Goal: Transaction & Acquisition: Purchase product/service

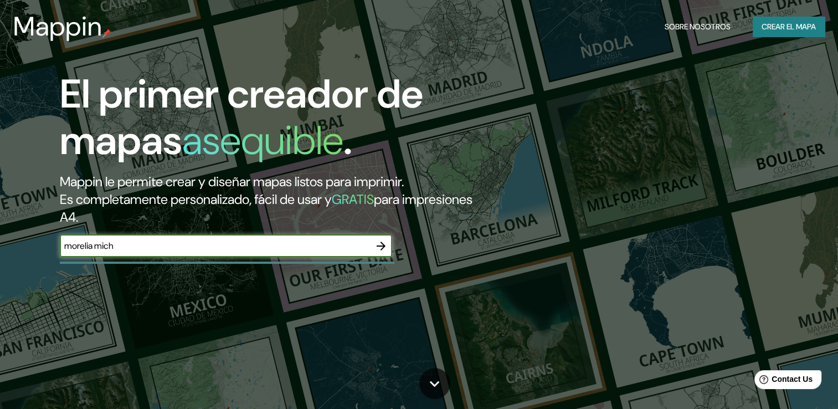
type input "Morelia [GEOGRAPHIC_DATA]"
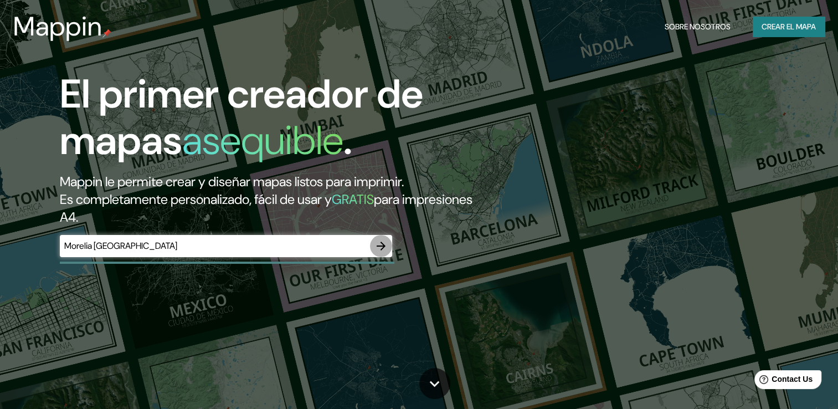
click at [383, 250] on icon "button" at bounding box center [381, 245] width 13 height 13
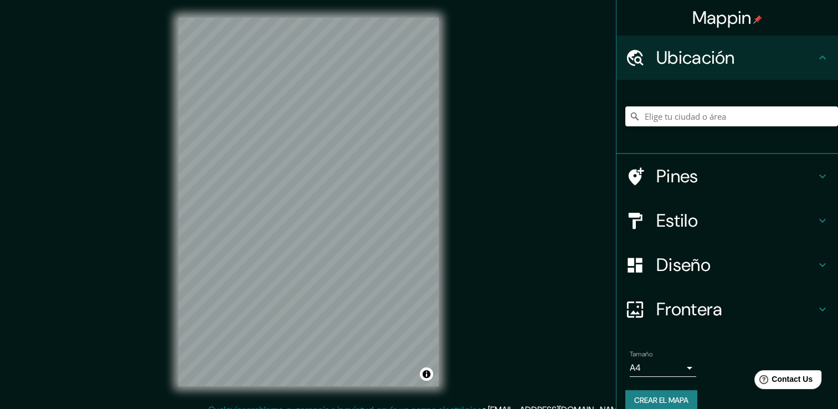
click at [683, 234] on div "Estilo" at bounding box center [728, 220] width 222 height 44
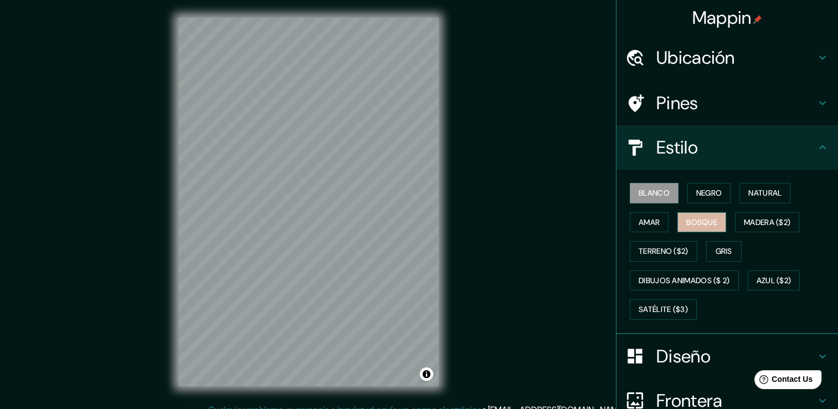
click at [692, 223] on font "Bosque" at bounding box center [702, 223] width 31 height 14
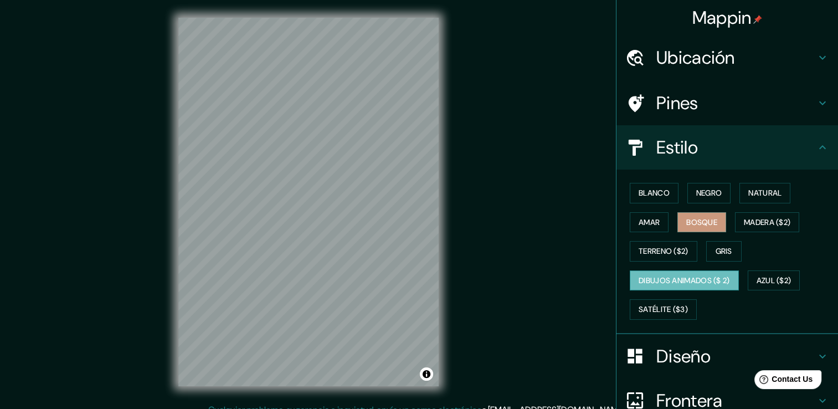
click at [666, 281] on font "Dibujos animados ($ 2)" at bounding box center [684, 281] width 91 height 14
click at [758, 280] on font "Azul ($2)" at bounding box center [774, 281] width 35 height 14
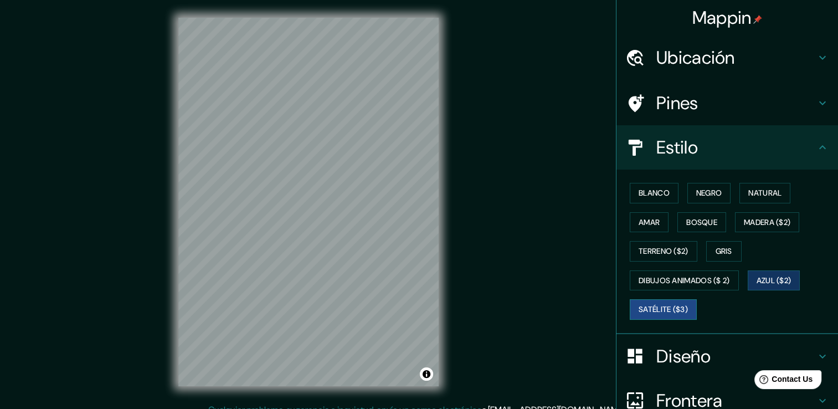
click at [639, 305] on font "Satélite ($3)" at bounding box center [663, 310] width 49 height 14
click at [649, 248] on font "Terreno ($2)" at bounding box center [664, 251] width 50 height 14
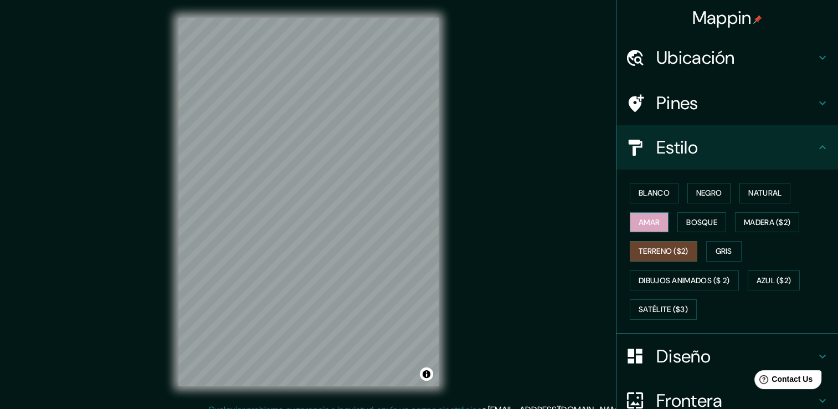
click at [651, 221] on font "Amar" at bounding box center [649, 223] width 21 height 14
click at [777, 218] on font "Madera ($2)" at bounding box center [767, 223] width 47 height 14
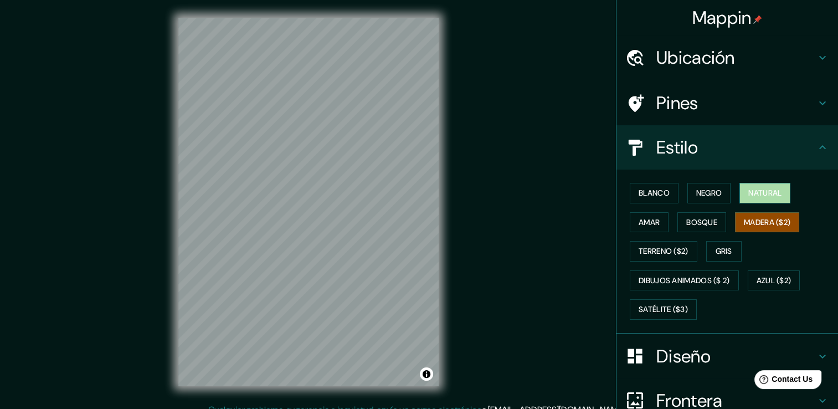
click at [778, 195] on button "Natural" at bounding box center [765, 193] width 51 height 21
click at [706, 221] on font "Bosque" at bounding box center [702, 223] width 31 height 14
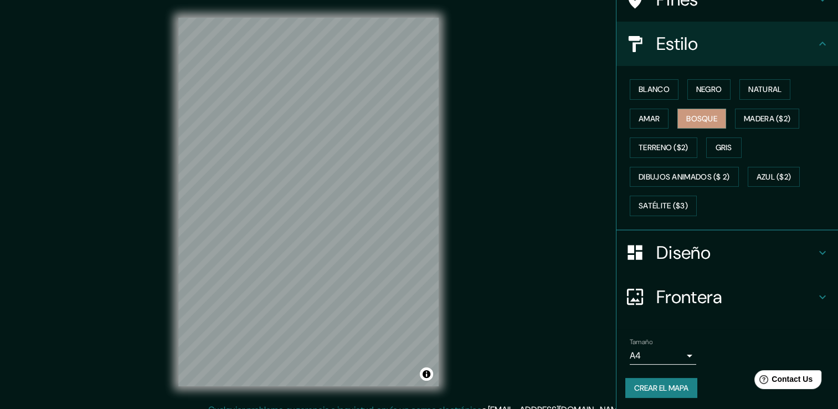
click at [679, 247] on h4 "Diseño" at bounding box center [737, 253] width 160 height 22
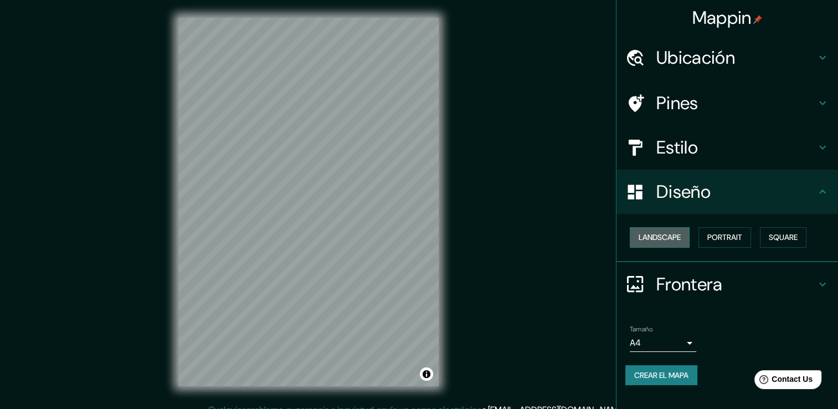
click at [679, 233] on font "Landscape" at bounding box center [660, 238] width 42 height 14
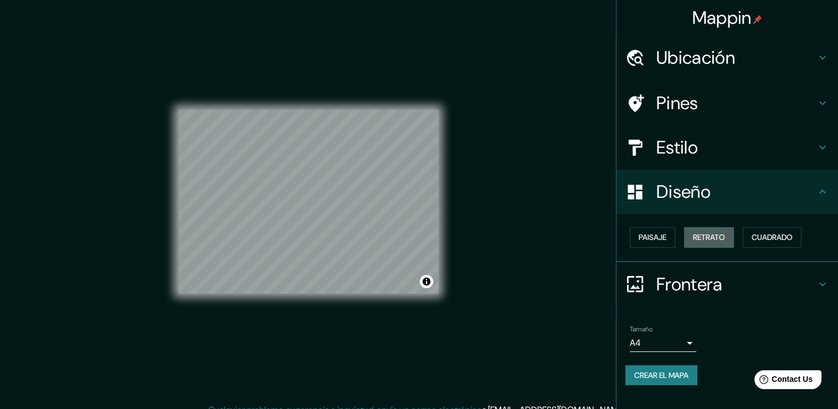
click at [716, 235] on font "Retrato" at bounding box center [709, 238] width 32 height 14
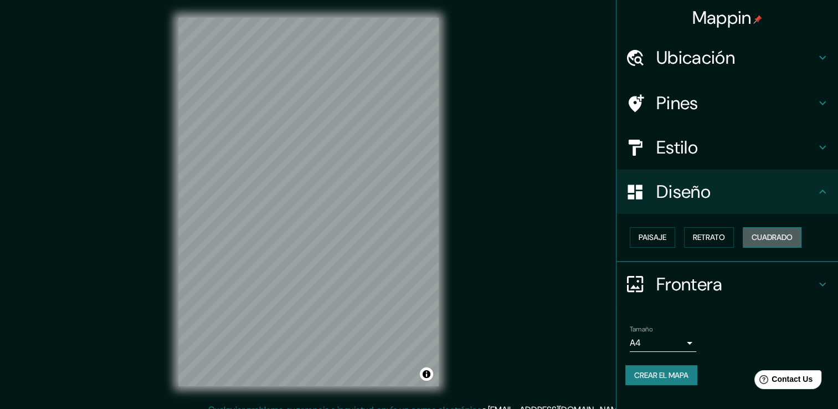
click at [787, 235] on font "Cuadrado" at bounding box center [772, 238] width 41 height 14
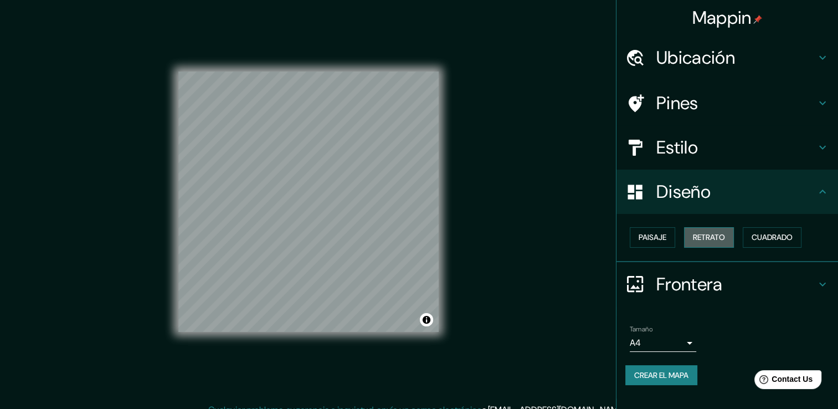
click at [713, 238] on font "Retrato" at bounding box center [709, 238] width 32 height 14
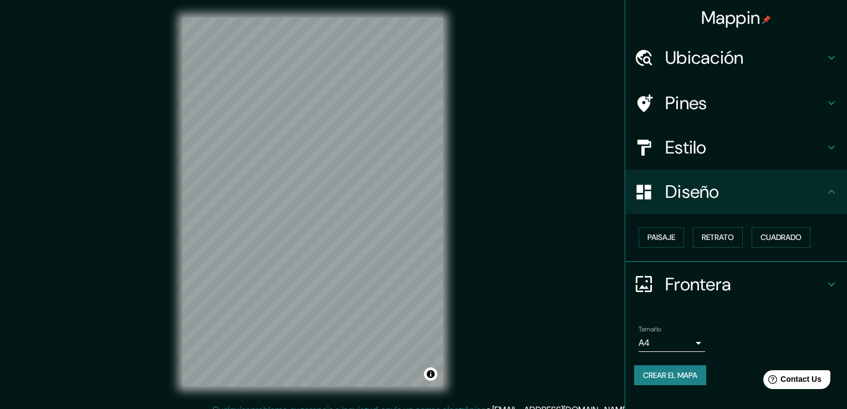
click at [680, 342] on body "Mappin Ubicación Pines Estilo Diseño Paisaje Retrato Cuadrado Frontera Elige un…" at bounding box center [423, 204] width 847 height 409
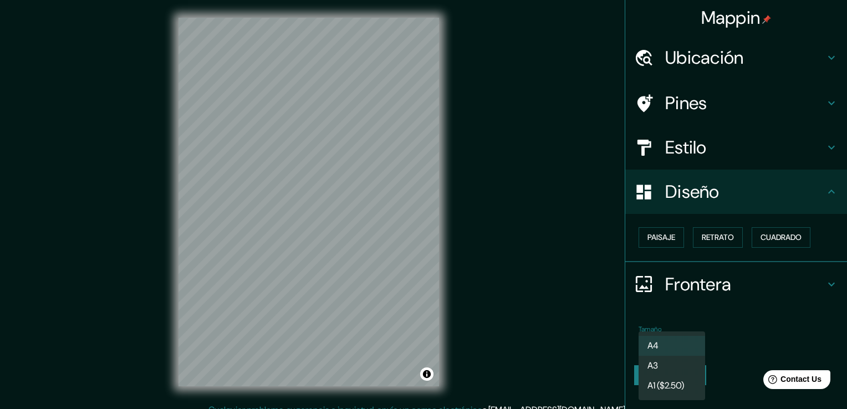
click at [691, 386] on li "A1 ($2.50)" at bounding box center [671, 386] width 66 height 20
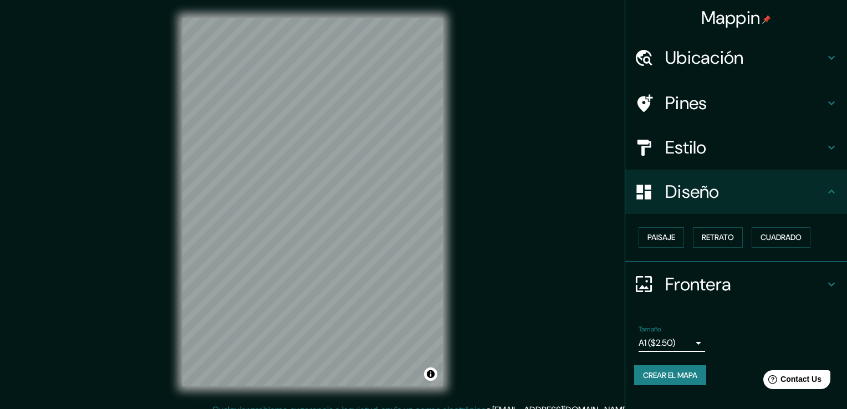
click at [687, 338] on body "Mappin Ubicación Pines Estilo Diseño Paisaje Retrato Cuadrado Frontera Elige un…" at bounding box center [423, 204] width 847 height 409
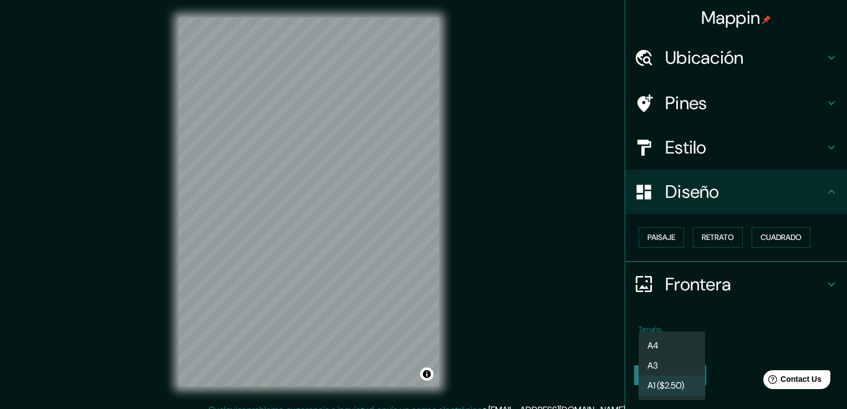
click at [678, 369] on li "A3" at bounding box center [671, 366] width 66 height 20
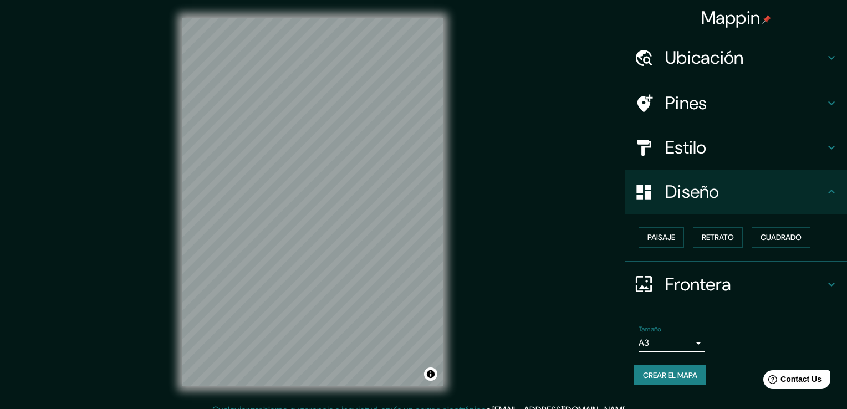
click at [678, 345] on body "Mappin Ubicación Pines Estilo Diseño Paisaje Retrato Cuadrado Frontera Elige un…" at bounding box center [423, 204] width 847 height 409
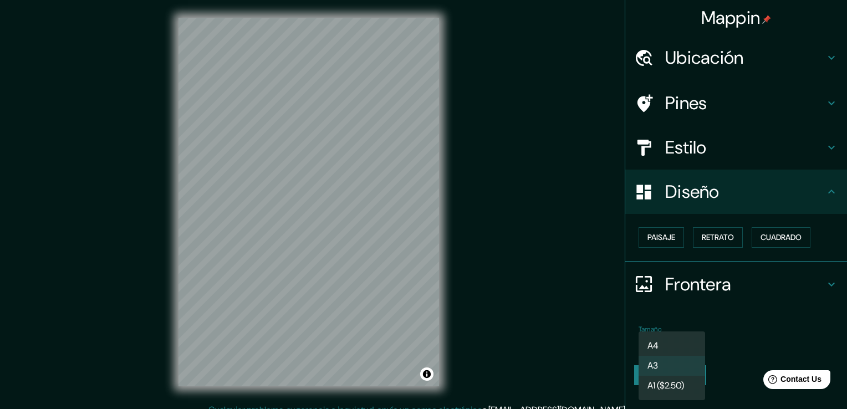
click at [677, 338] on li "A4" at bounding box center [671, 346] width 66 height 20
type input "single"
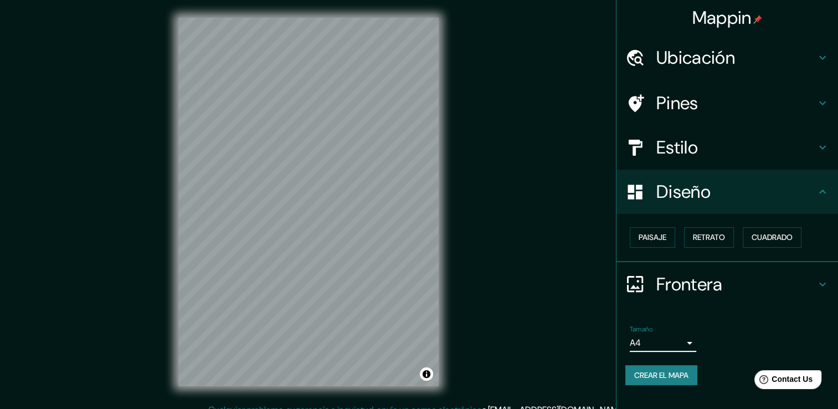
click at [725, 283] on h4 "Frontera" at bounding box center [737, 284] width 160 height 22
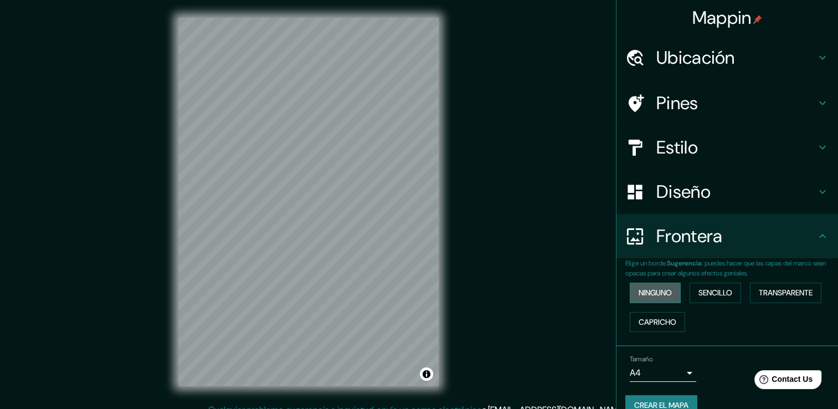
click at [639, 290] on font "Ninguno" at bounding box center [655, 293] width 33 height 14
click at [712, 287] on font "Sencillo" at bounding box center [716, 293] width 34 height 14
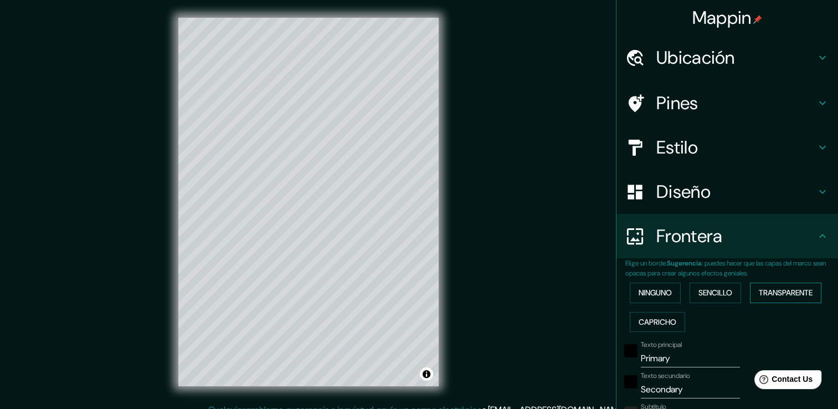
click at [767, 291] on font "Transparente" at bounding box center [786, 293] width 54 height 14
click at [642, 324] on font "Capricho" at bounding box center [658, 322] width 38 height 14
click at [644, 298] on font "Ninguno" at bounding box center [655, 293] width 33 height 14
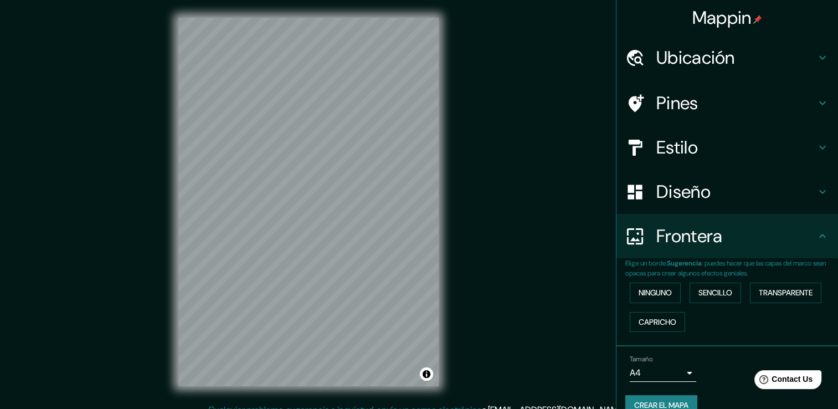
click at [767, 232] on h4 "Frontera" at bounding box center [737, 236] width 160 height 22
click at [818, 229] on icon at bounding box center [822, 235] width 13 height 13
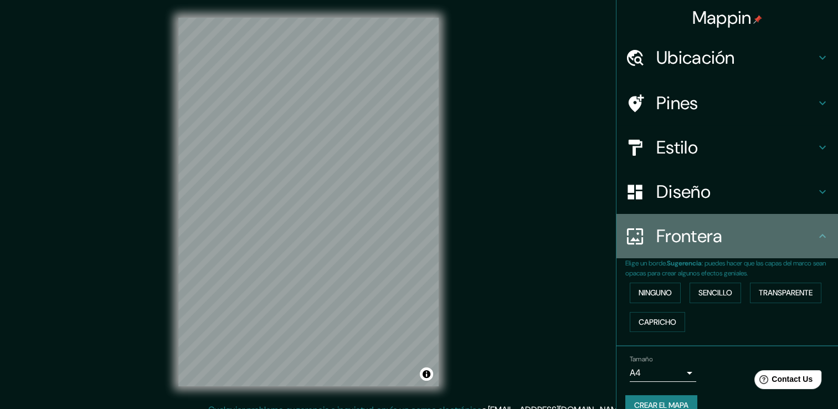
click at [816, 234] on icon at bounding box center [822, 235] width 13 height 13
click at [822, 232] on div "Frontera" at bounding box center [728, 236] width 222 height 44
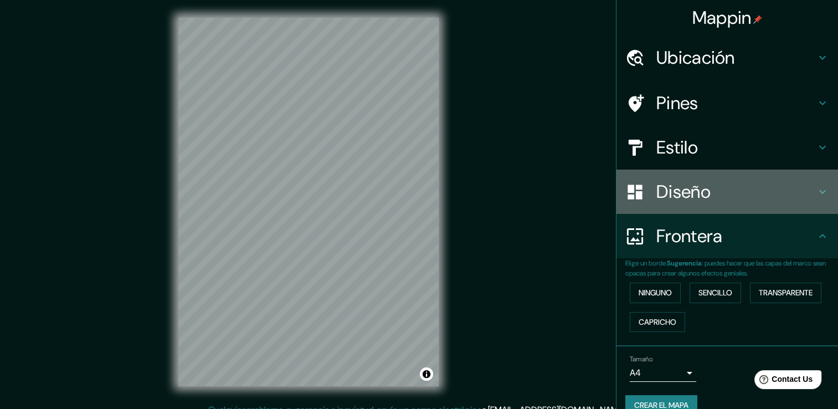
click at [738, 191] on h4 "Diseño" at bounding box center [737, 192] width 160 height 22
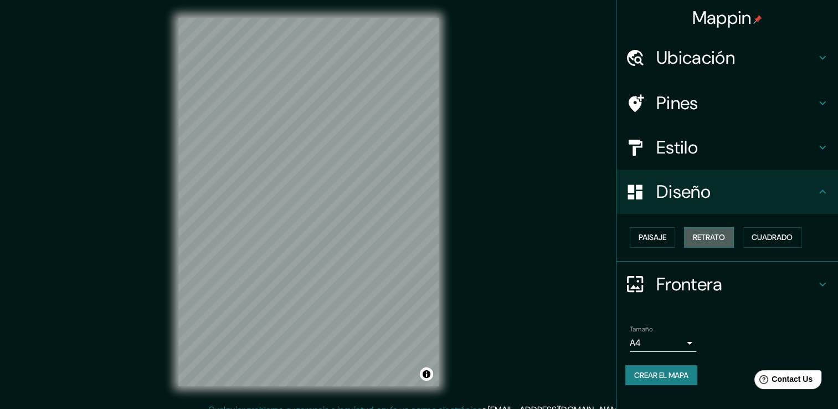
click at [709, 234] on font "Retrato" at bounding box center [709, 238] width 32 height 14
click at [640, 232] on font "Paisaje" at bounding box center [653, 238] width 28 height 14
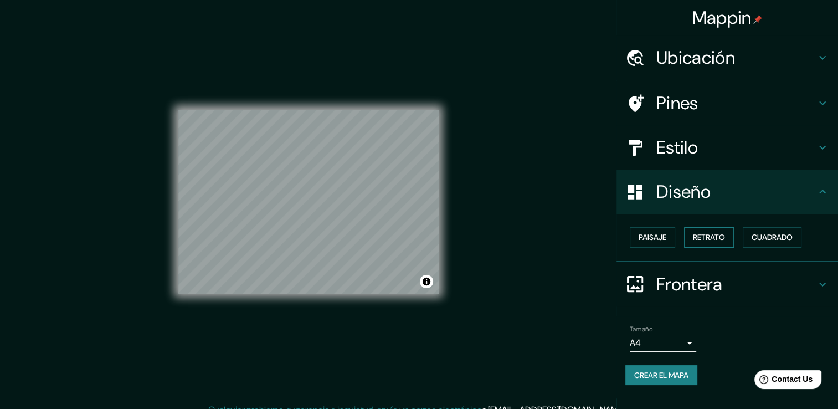
click at [704, 232] on font "Retrato" at bounding box center [709, 238] width 32 height 14
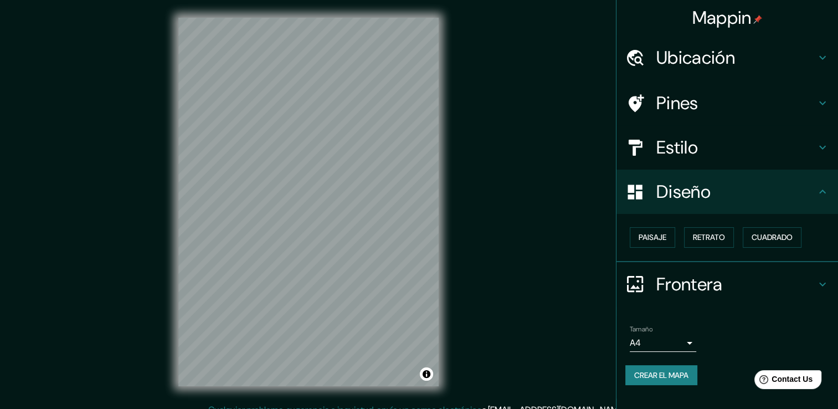
click at [716, 109] on h4 "Pines" at bounding box center [737, 103] width 160 height 22
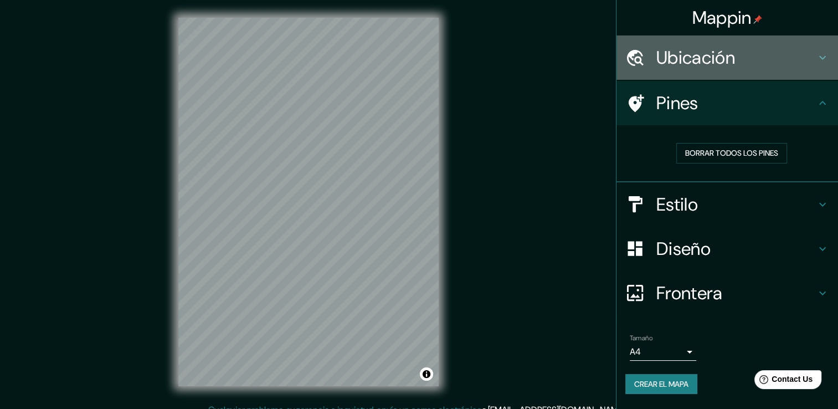
click at [729, 51] on h4 "Ubicación" at bounding box center [737, 58] width 160 height 22
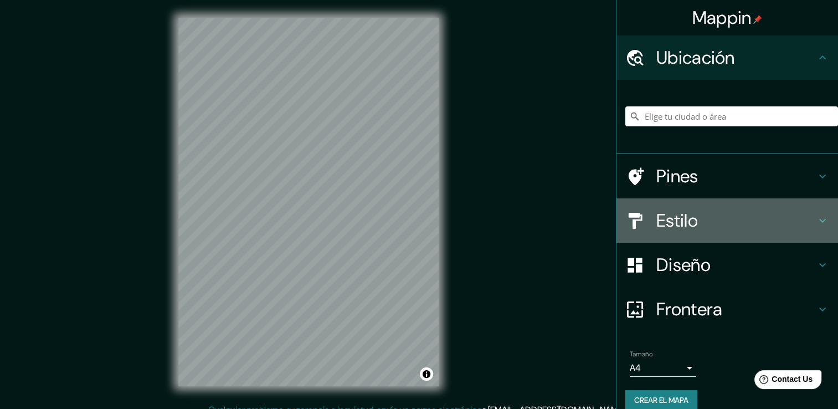
click at [658, 221] on h4 "Estilo" at bounding box center [737, 220] width 160 height 22
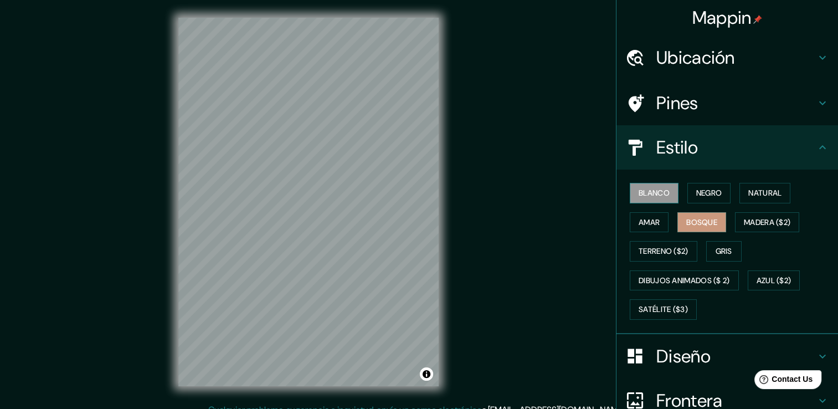
click at [654, 196] on font "Blanco" at bounding box center [654, 193] width 31 height 14
click at [694, 228] on button "Bosque" at bounding box center [702, 222] width 49 height 21
click at [705, 197] on font "Negro" at bounding box center [710, 193] width 26 height 14
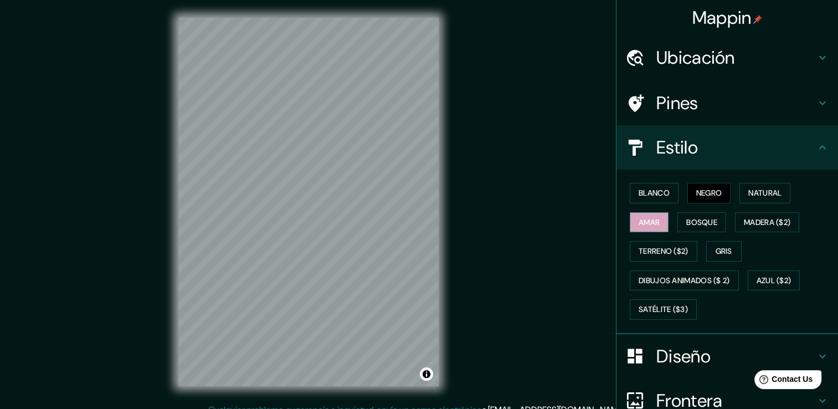
click at [648, 221] on font "Amar" at bounding box center [649, 223] width 21 height 14
click at [694, 223] on font "Bosque" at bounding box center [702, 223] width 31 height 14
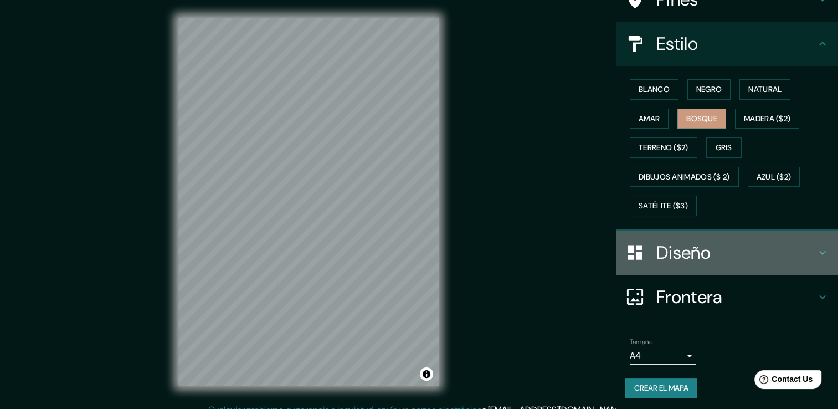
click at [714, 252] on h4 "Diseño" at bounding box center [737, 253] width 160 height 22
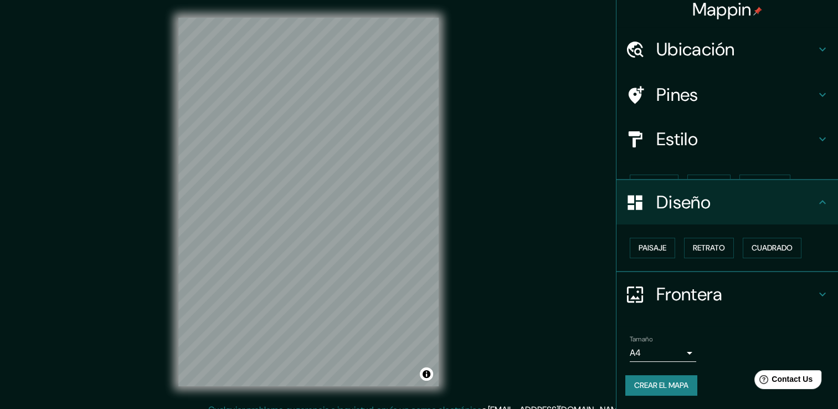
scroll to position [0, 0]
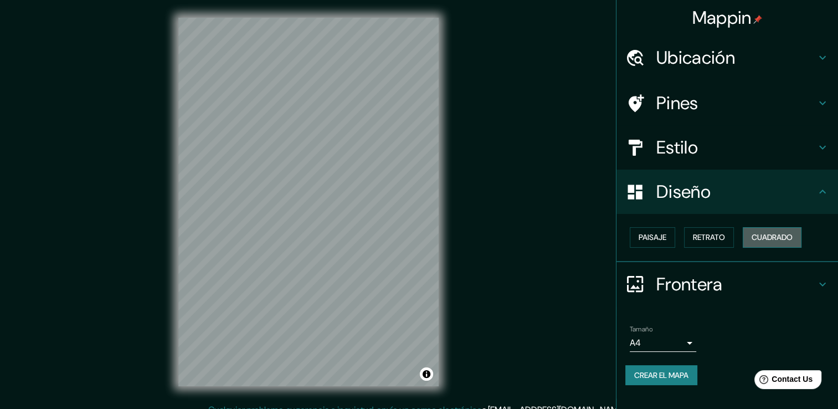
click at [771, 233] on font "Cuadrado" at bounding box center [772, 238] width 41 height 14
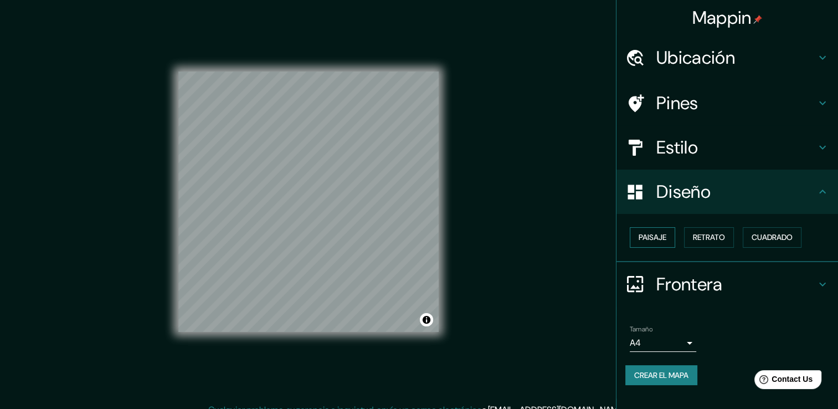
click at [665, 238] on font "Paisaje" at bounding box center [653, 238] width 28 height 14
